Goal: Task Accomplishment & Management: Manage account settings

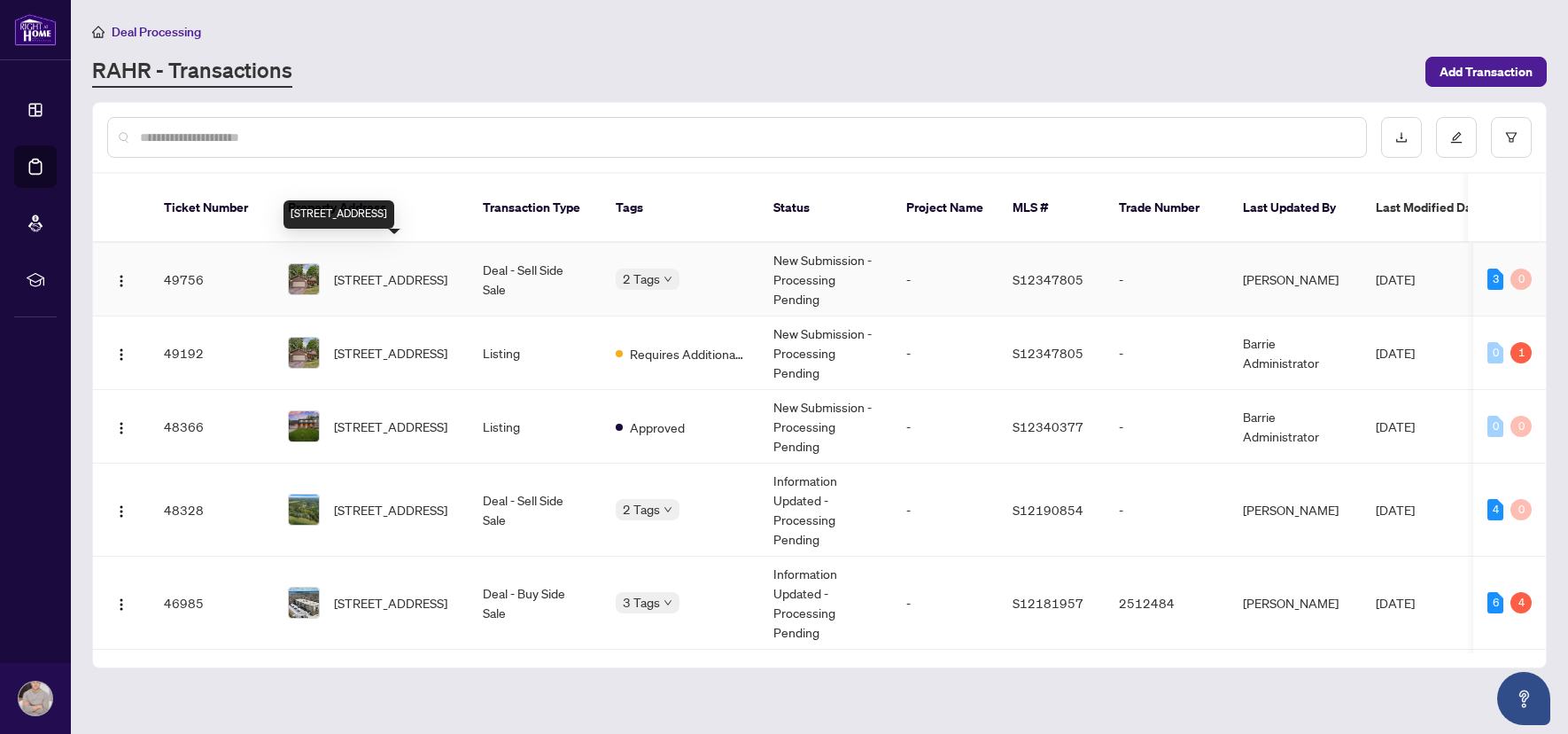
click at [379, 269] on span "[STREET_ADDRESS]" at bounding box center [390, 278] width 113 height 19
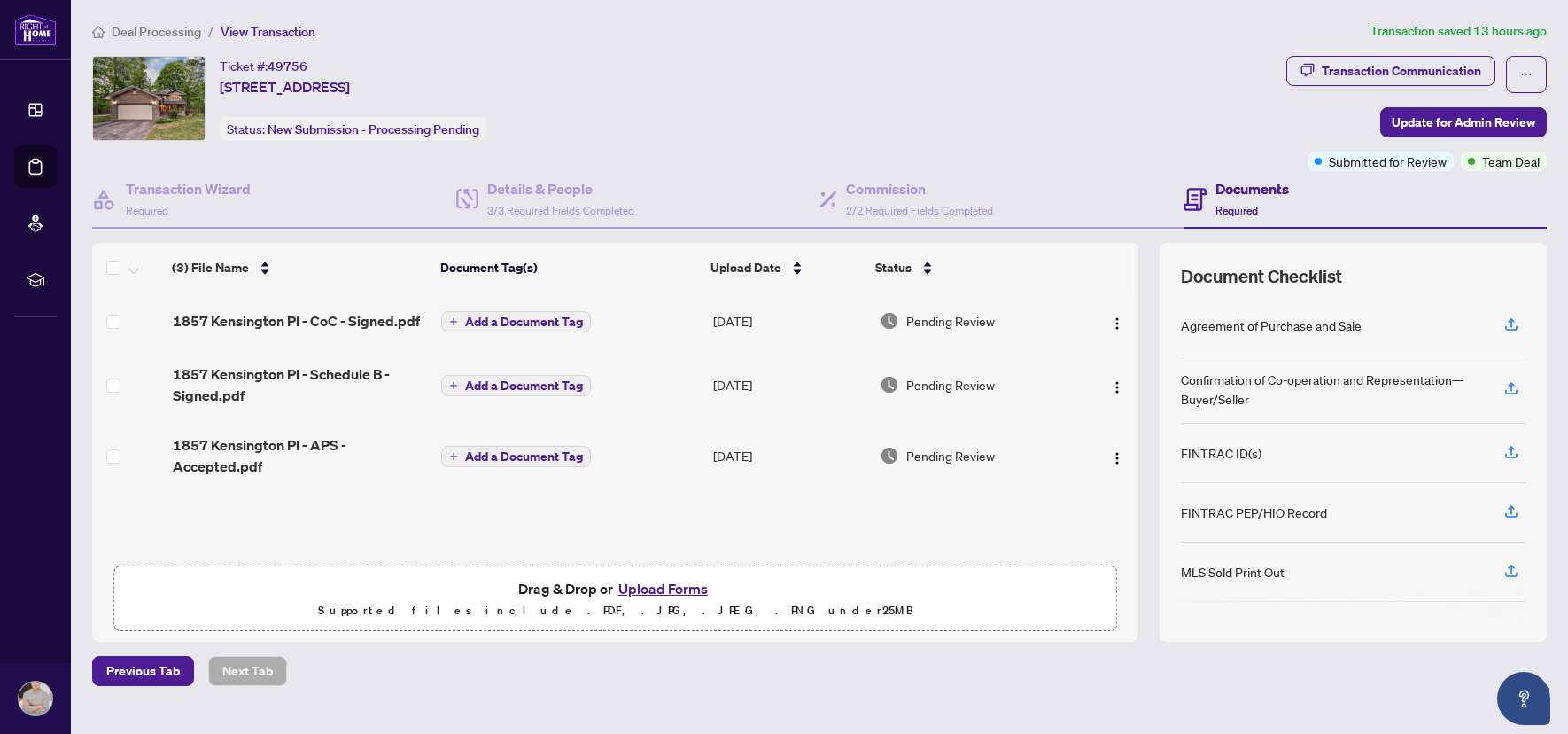
click at [640, 588] on button "Upload Forms" at bounding box center [663, 587] width 100 height 23
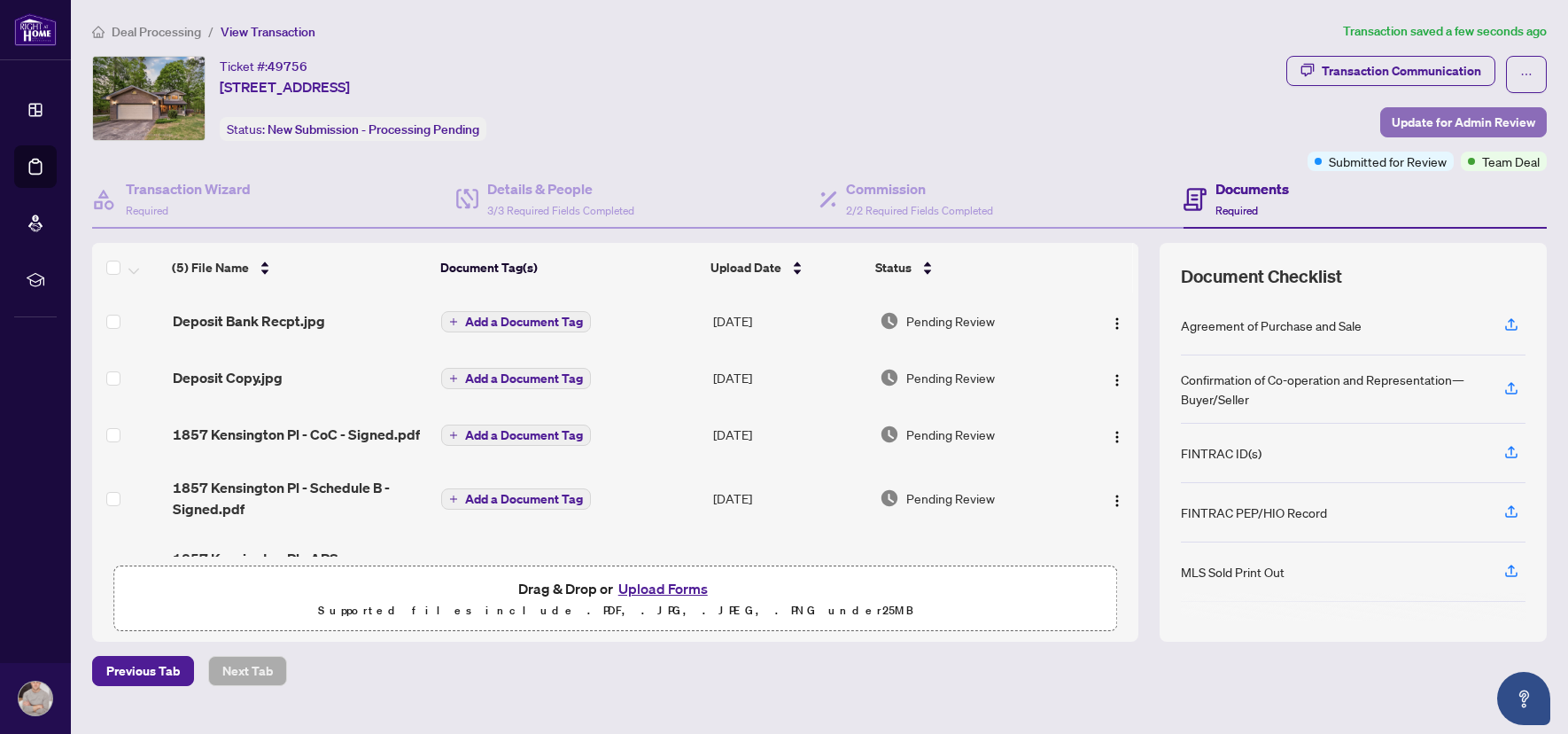
click at [1439, 128] on span "Update for Admin Review" at bounding box center [1463, 122] width 144 height 29
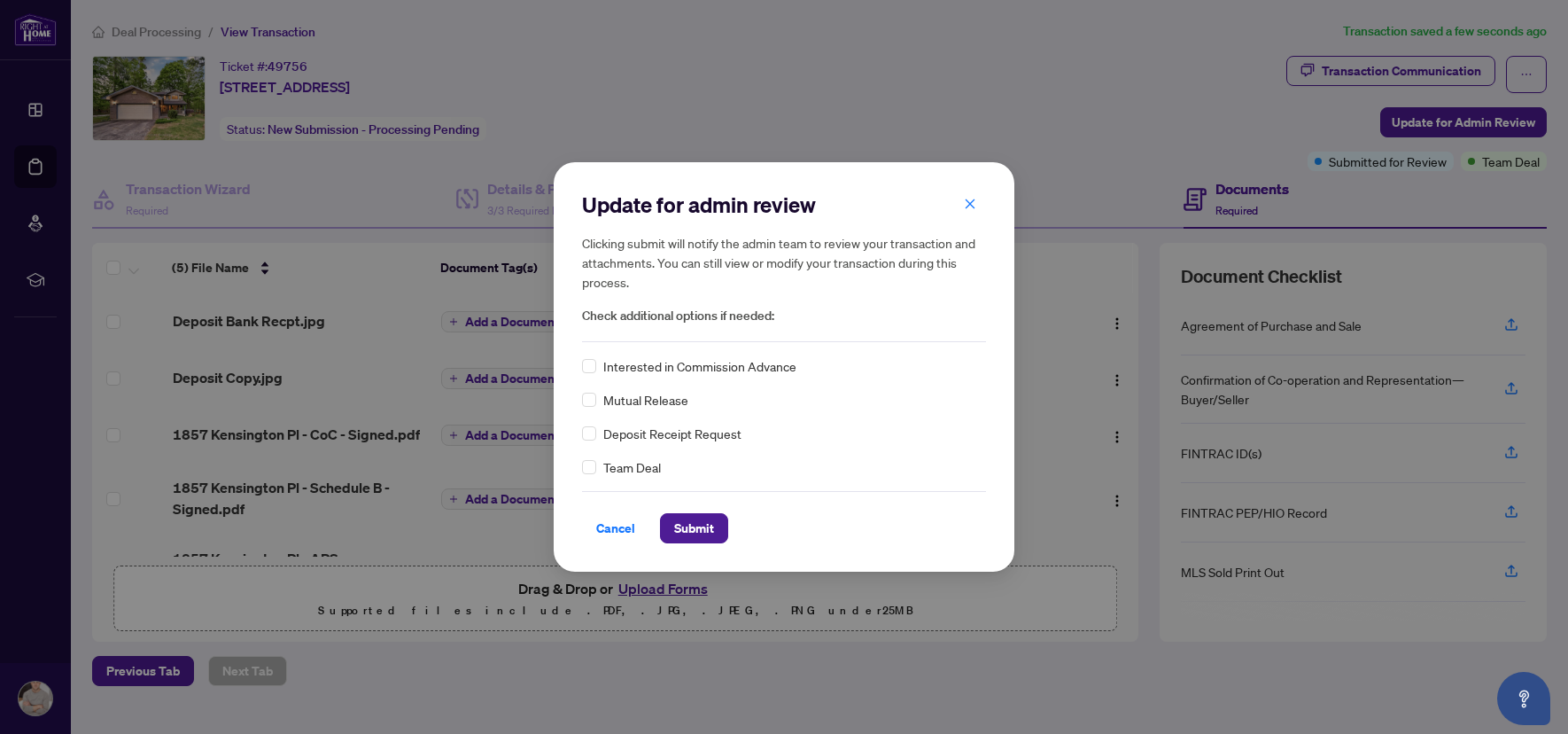
click at [662, 438] on span "Deposit Receipt Request" at bounding box center [672, 432] width 138 height 19
click at [720, 529] on button "Submit" at bounding box center [694, 527] width 68 height 30
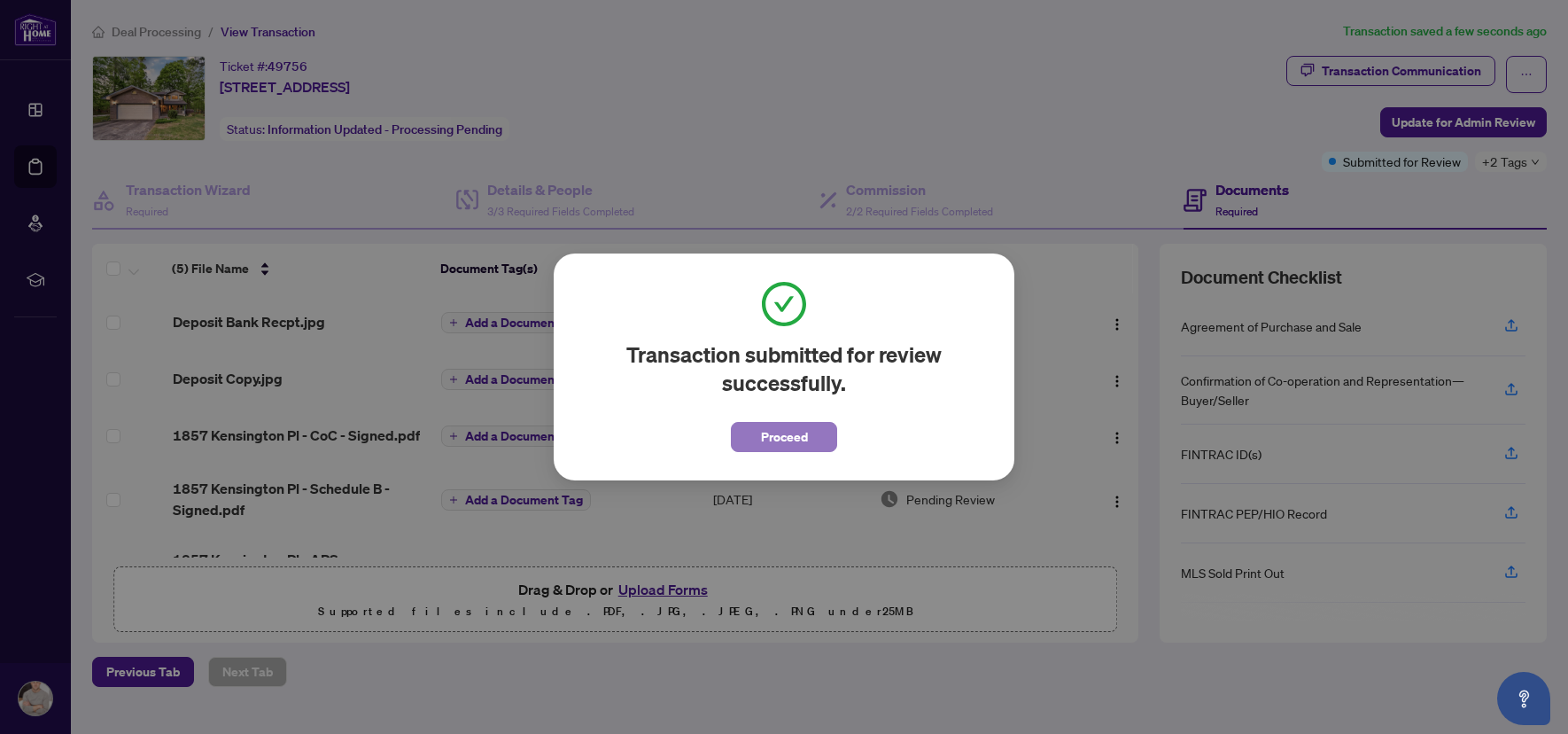
click at [808, 441] on button "Proceed" at bounding box center [784, 436] width 106 height 30
